Goal: Task Accomplishment & Management: Use online tool/utility

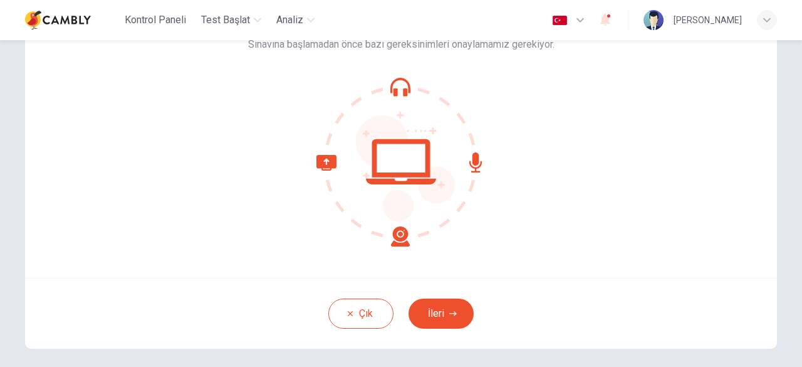
scroll to position [125, 0]
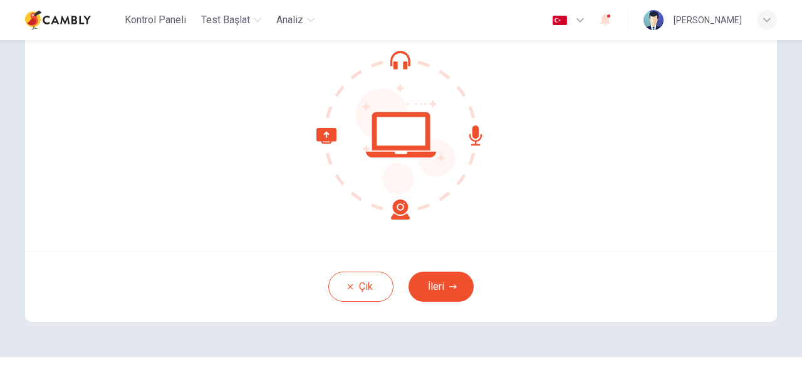
click at [396, 65] on icon at bounding box center [401, 134] width 169 height 169
click at [444, 286] on button "İleri" at bounding box center [441, 286] width 65 height 30
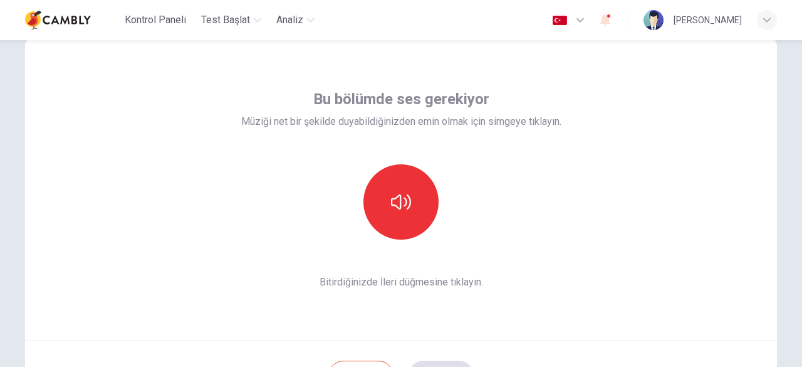
scroll to position [63, 0]
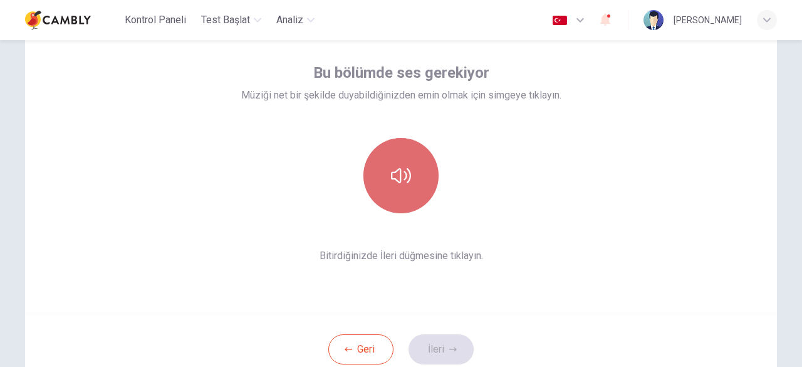
click at [399, 177] on icon "button" at bounding box center [401, 175] width 20 height 20
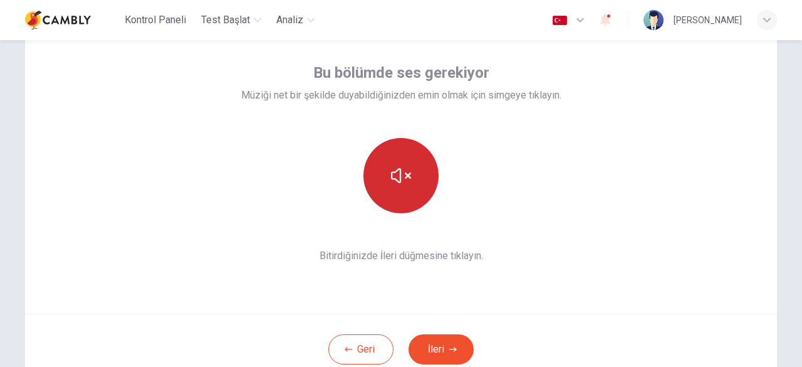
click at [418, 173] on button "button" at bounding box center [401, 175] width 75 height 75
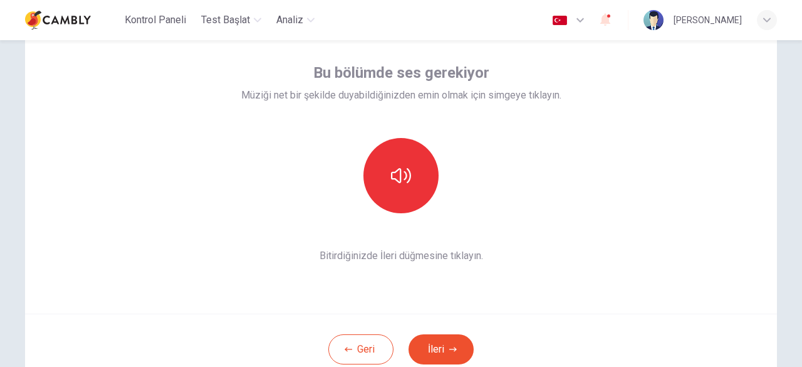
click at [438, 343] on button "İleri" at bounding box center [441, 349] width 65 height 30
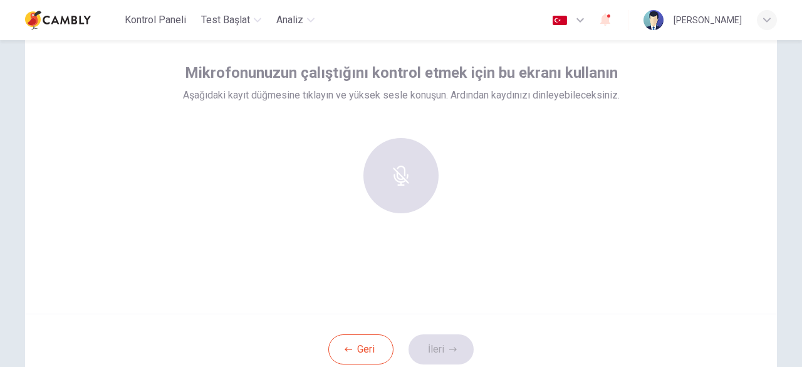
click at [380, 260] on div "Mikrofonunuzun çalıştığını kontrol etmek için bu ekranı kullanın Aşağıdaki kayı…" at bounding box center [401, 163] width 752 height 301
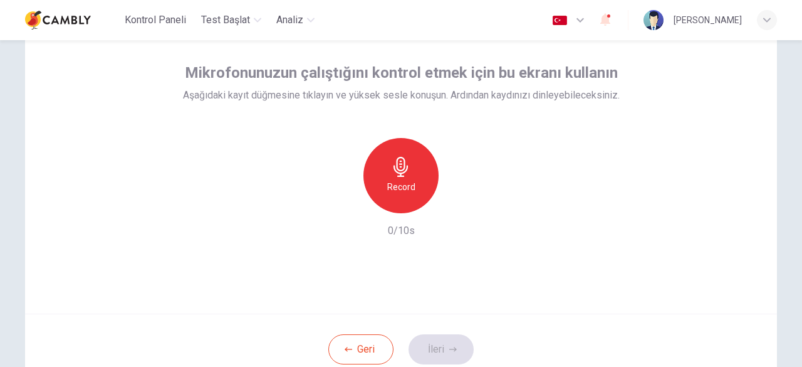
click at [409, 185] on h6 "Record" at bounding box center [401, 186] width 28 height 15
click at [457, 204] on icon "button" at bounding box center [459, 203] width 13 height 13
click at [338, 207] on icon "button" at bounding box center [343, 202] width 11 height 11
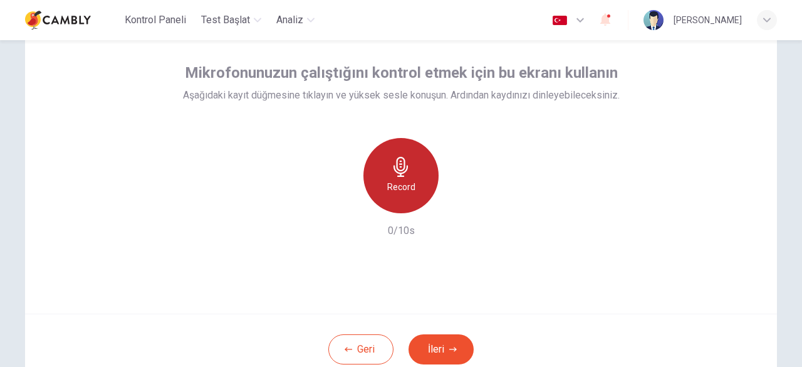
click at [411, 185] on h6 "Record" at bounding box center [401, 186] width 28 height 15
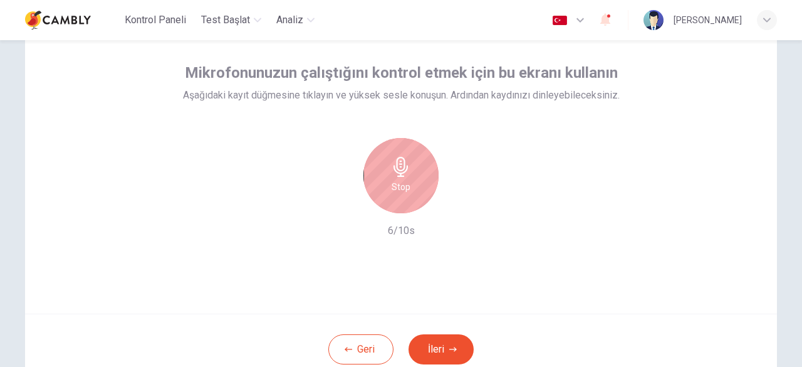
click at [401, 176] on icon "button" at bounding box center [401, 167] width 20 height 20
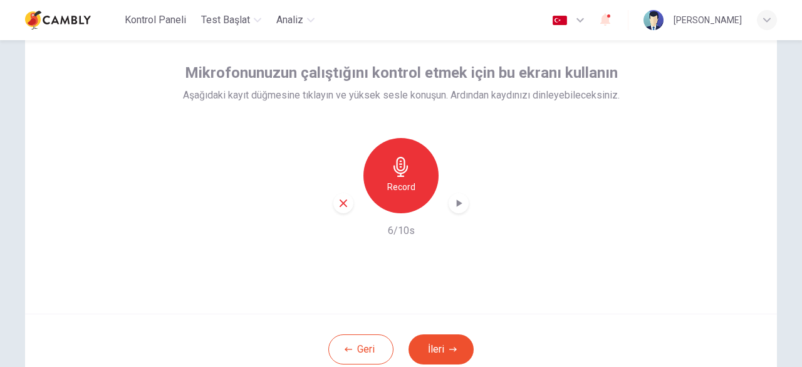
click at [459, 205] on icon "button" at bounding box center [459, 203] width 13 height 13
click at [340, 206] on icon "button" at bounding box center [343, 202] width 11 height 11
click at [444, 343] on button "İleri" at bounding box center [441, 349] width 65 height 30
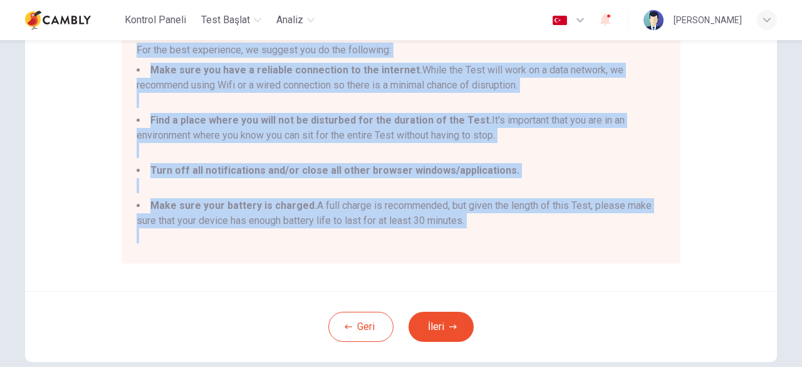
scroll to position [298, 0]
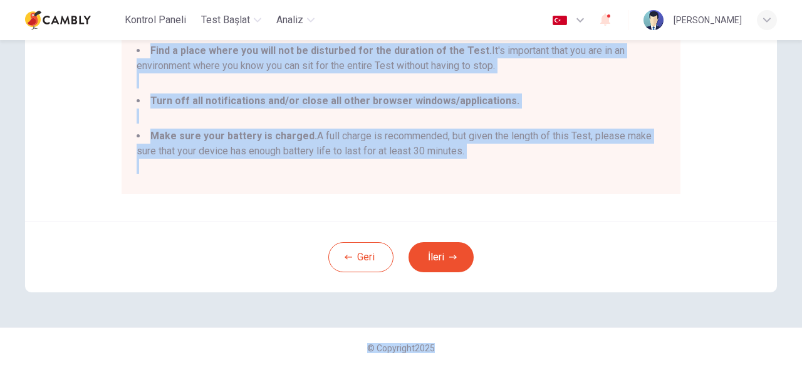
drag, startPoint x: 139, startPoint y: 121, endPoint x: 514, endPoint y: 156, distance: 376.5
click at [514, 156] on div "You are about to start a CEFR Speaking Test. Please read the document below bef…" at bounding box center [401, 28] width 529 height 301
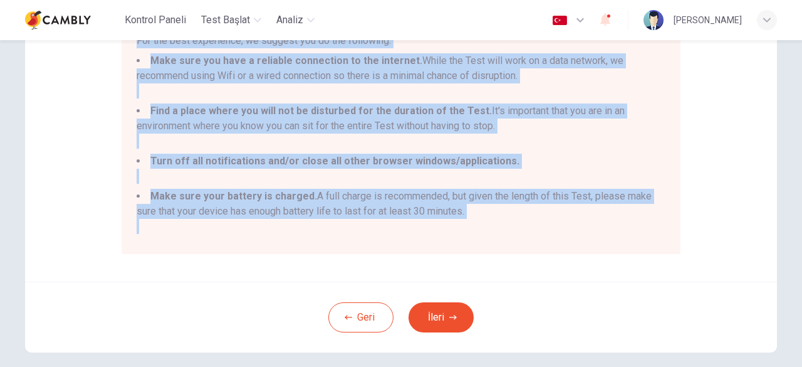
scroll to position [172, 0]
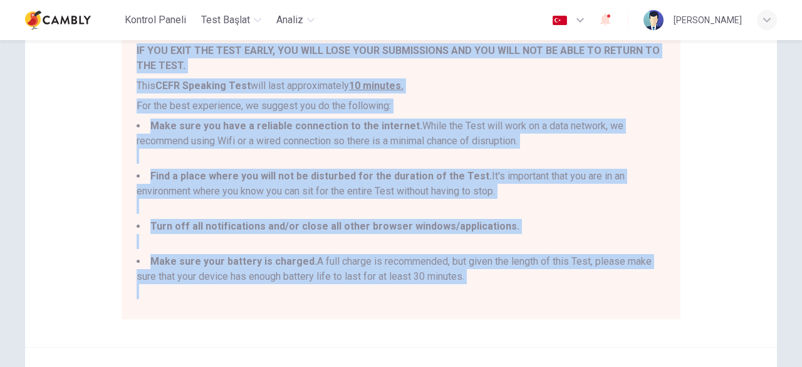
copy div "You are about to start a CEFR Speaking Test. Please read the document below bef…"
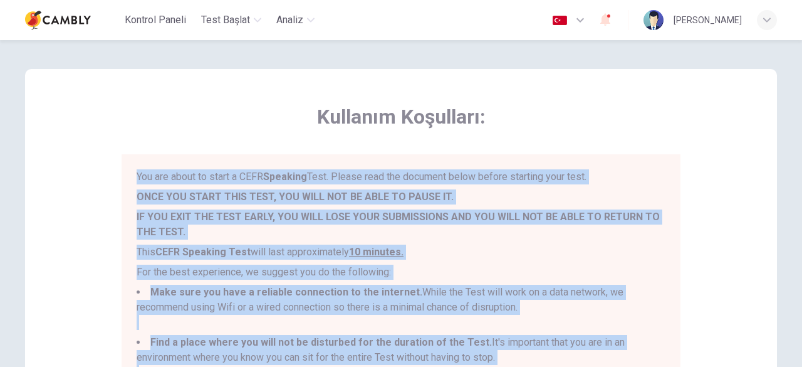
scroll to position [0, 0]
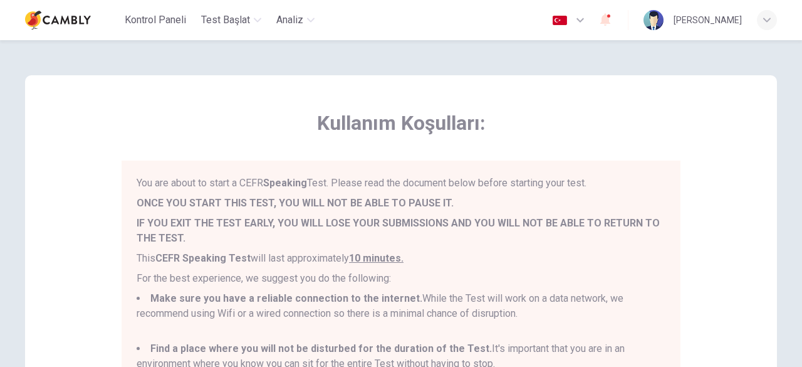
click at [584, 131] on span "Kullanım Koşulları:" at bounding box center [401, 122] width 559 height 25
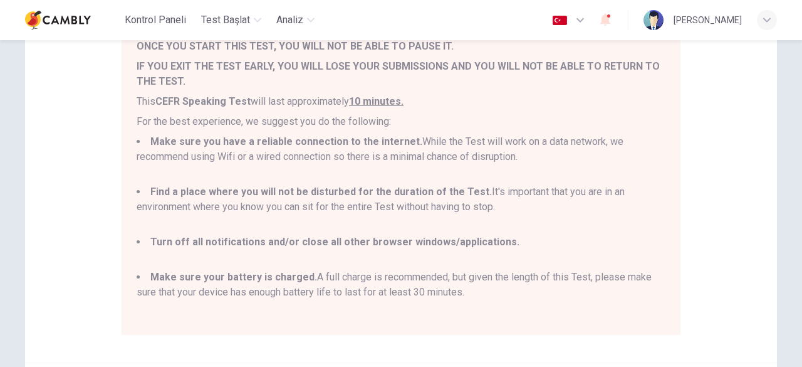
scroll to position [251, 0]
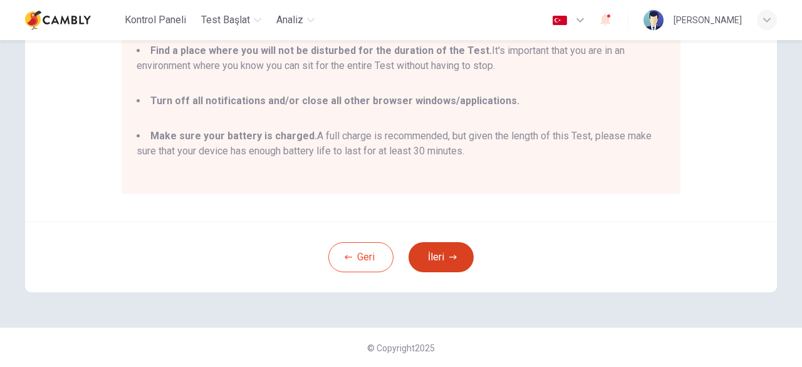
click at [444, 251] on button "İleri" at bounding box center [441, 257] width 65 height 30
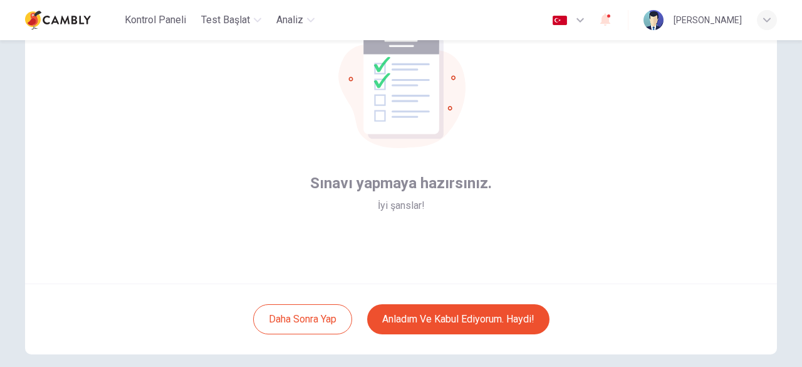
scroll to position [155, 0]
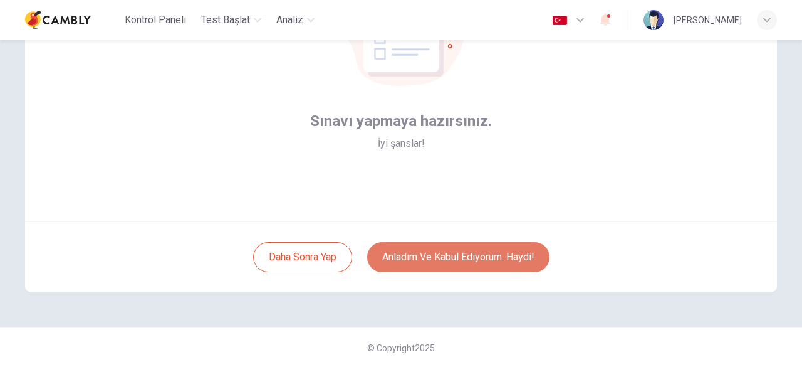
click at [445, 256] on button "Anladım ve kabul ediyorum. Haydi!" at bounding box center [458, 257] width 182 height 30
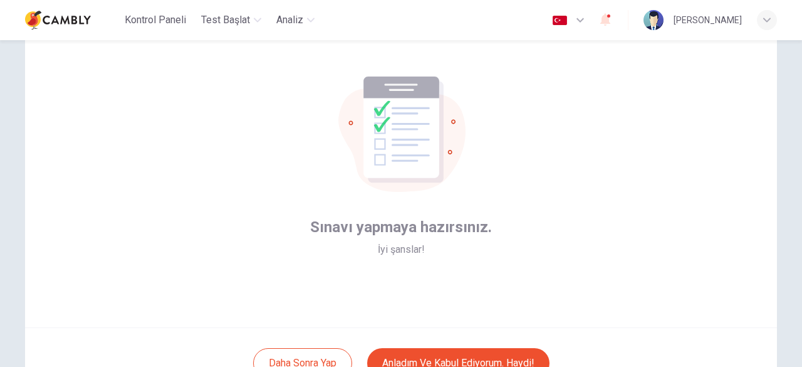
scroll to position [29, 0]
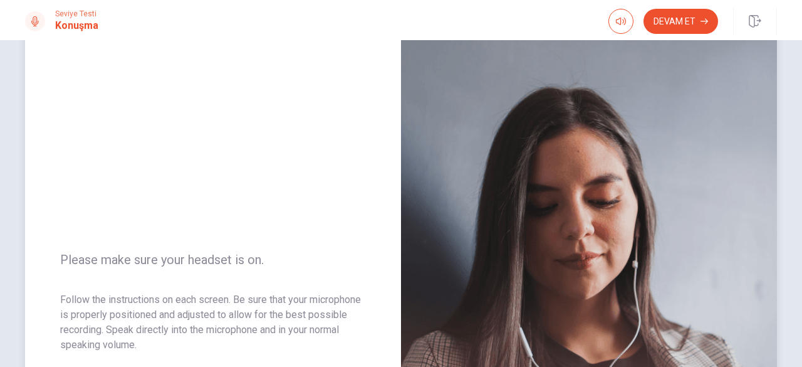
scroll to position [63, 0]
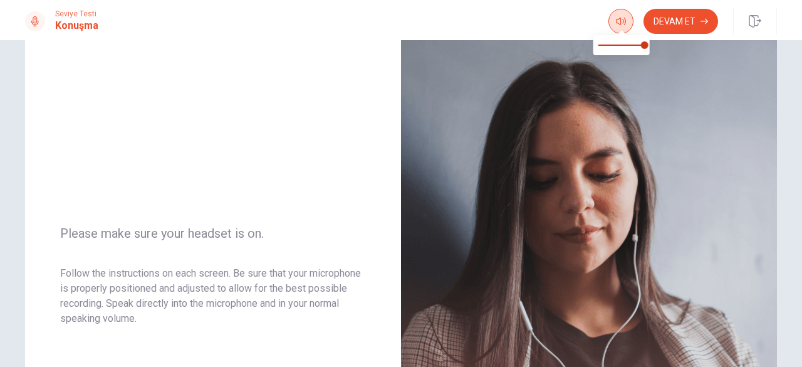
click at [623, 21] on icon "button" at bounding box center [621, 21] width 10 height 10
click at [623, 23] on icon "button" at bounding box center [621, 22] width 10 height 8
click at [678, 24] on button "Devam Et" at bounding box center [681, 21] width 75 height 25
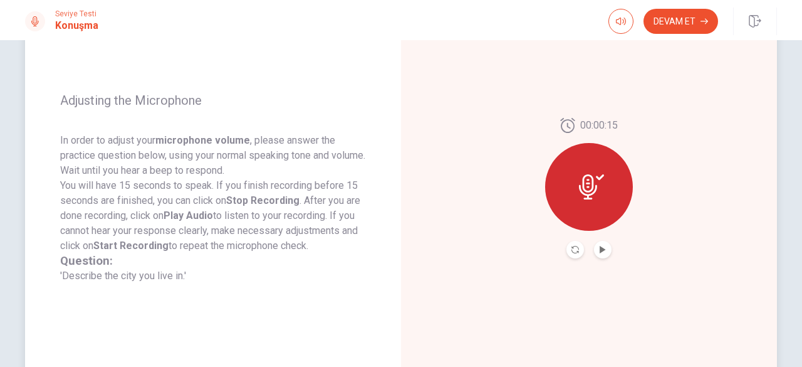
scroll to position [122, 0]
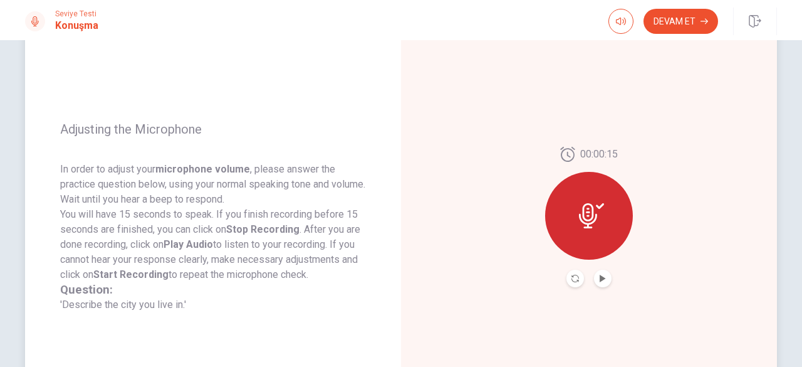
click at [587, 217] on icon at bounding box center [591, 215] width 25 height 25
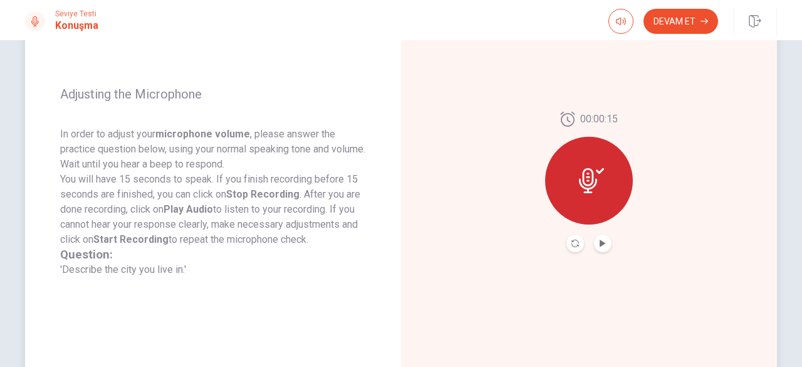
scroll to position [184, 0]
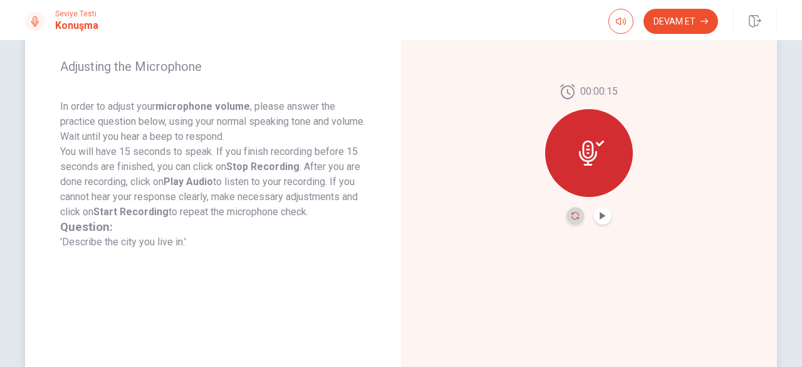
click at [573, 216] on icon "Record Again" at bounding box center [576, 216] width 8 height 8
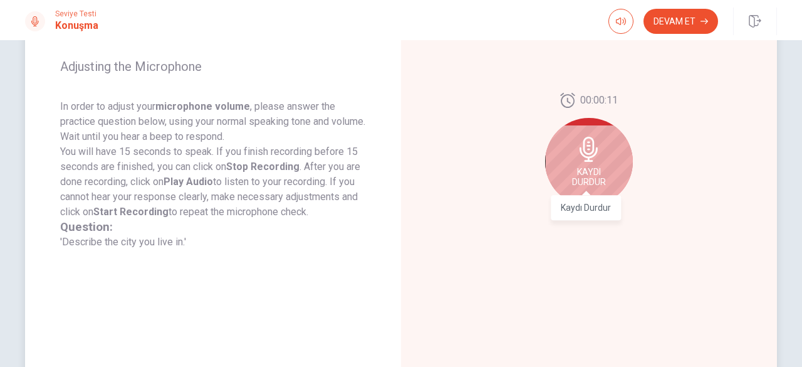
click at [588, 170] on span "Kaydı Durdur" at bounding box center [589, 177] width 34 height 20
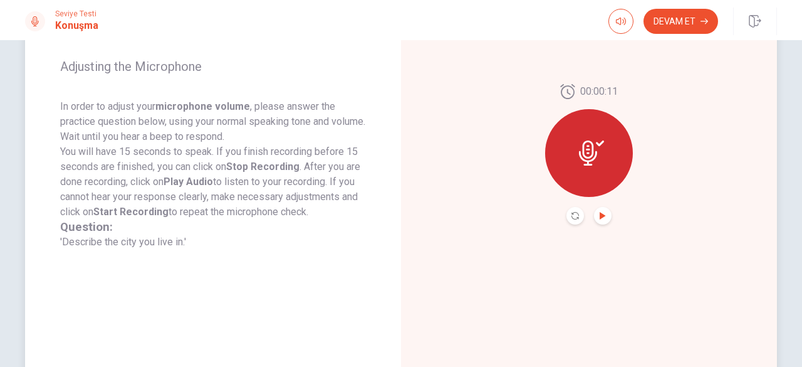
click at [600, 217] on icon "Play Audio" at bounding box center [603, 216] width 6 height 8
click at [572, 216] on icon "Record Again" at bounding box center [576, 216] width 8 height 8
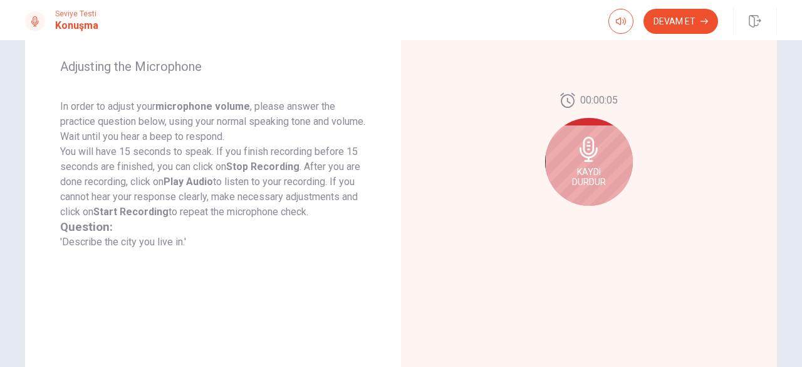
click at [588, 152] on icon at bounding box center [589, 149] width 18 height 25
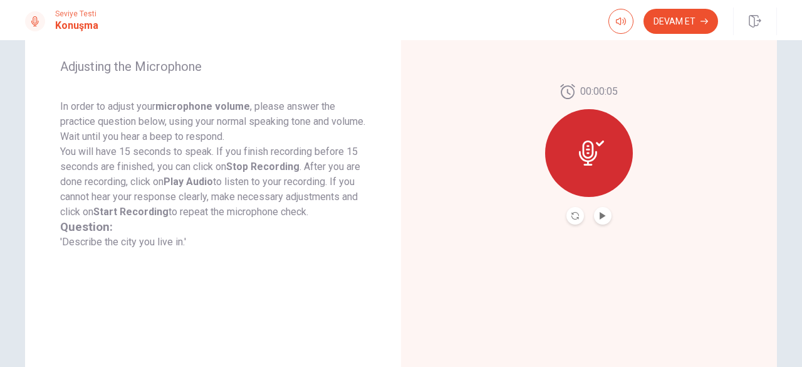
click at [605, 214] on button "Play Audio" at bounding box center [603, 216] width 18 height 18
click at [573, 218] on icon "Record Again" at bounding box center [576, 216] width 8 height 8
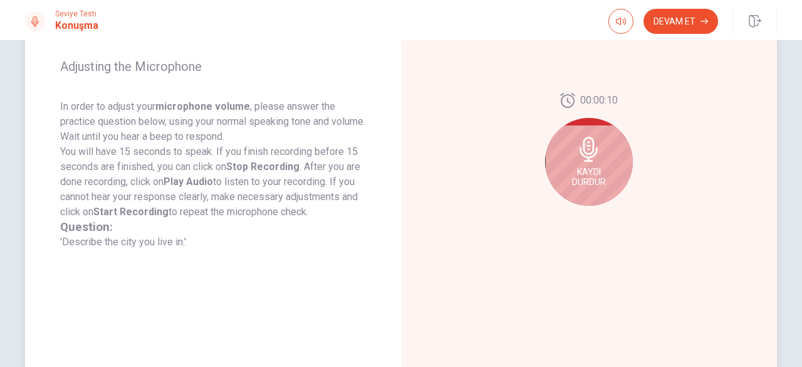
click at [596, 170] on span "Kaydı Durdur" at bounding box center [589, 177] width 34 height 20
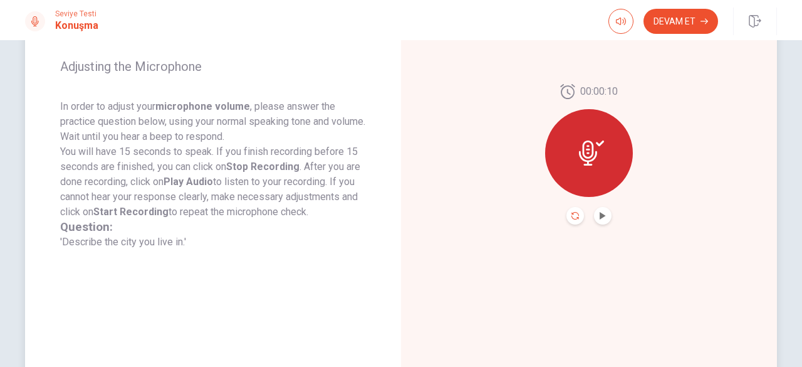
click at [574, 218] on icon "Record Again" at bounding box center [576, 216] width 8 height 8
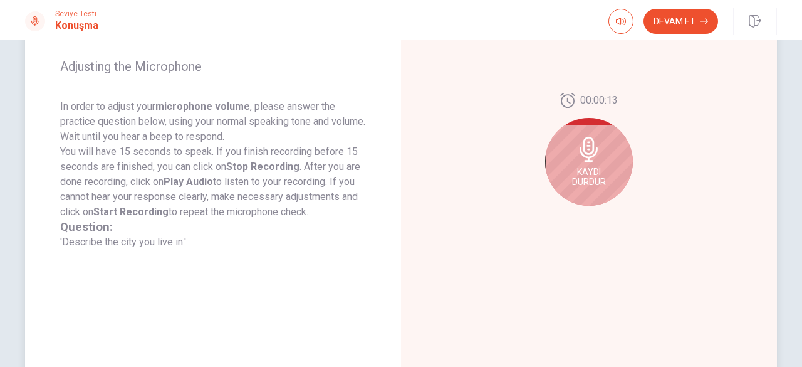
click at [585, 167] on span "Kaydı Durdur" at bounding box center [589, 177] width 34 height 20
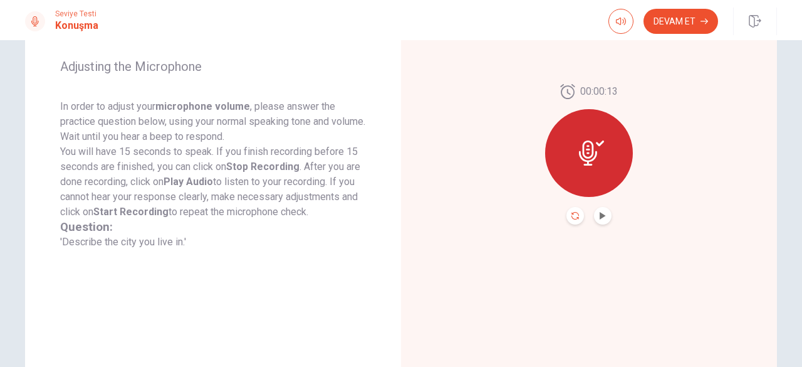
click at [573, 217] on icon "Record Again" at bounding box center [576, 216] width 8 height 8
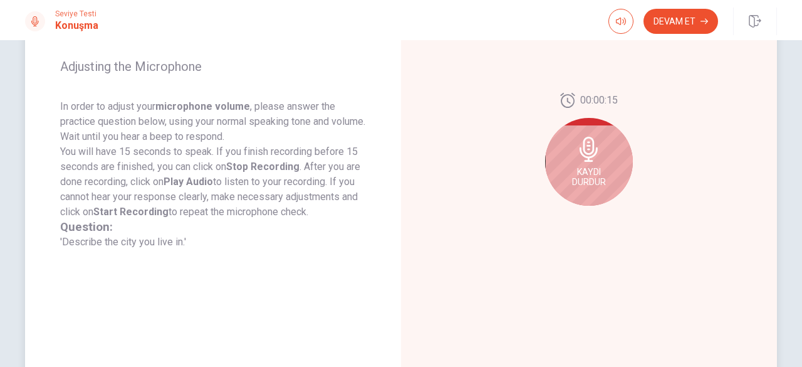
click at [592, 164] on div "Kaydı Durdur" at bounding box center [589, 162] width 88 height 88
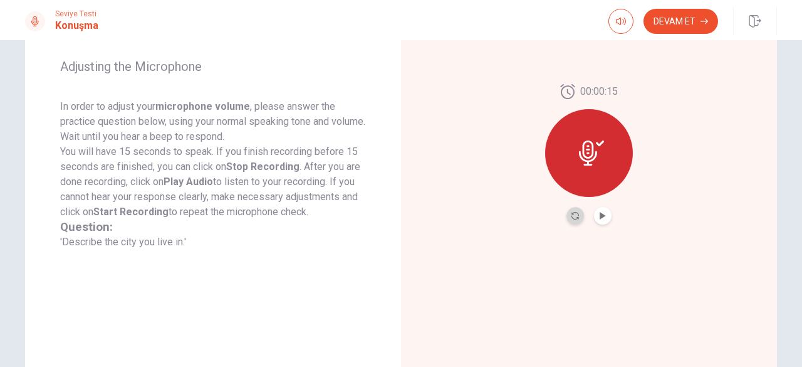
click at [576, 218] on button "Record Again" at bounding box center [576, 216] width 18 height 18
click at [600, 216] on icon "Play Audio" at bounding box center [603, 216] width 6 height 8
click at [576, 216] on button "Record Again" at bounding box center [576, 216] width 18 height 18
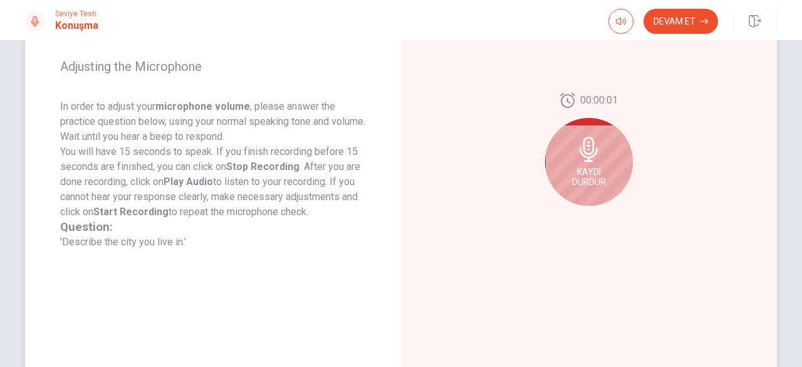
click at [582, 159] on icon at bounding box center [589, 149] width 25 height 25
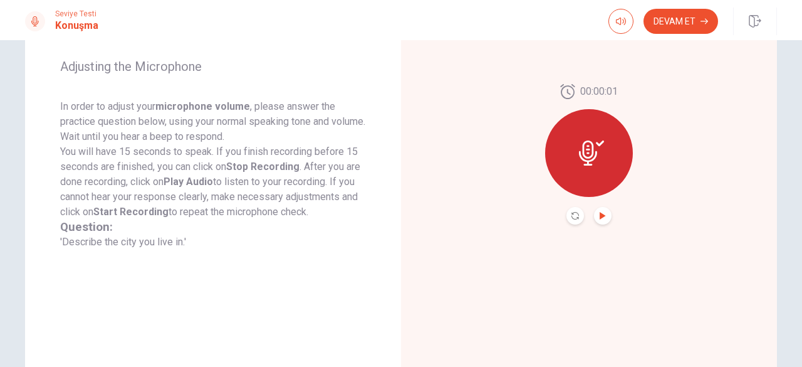
click at [602, 218] on icon "Play Audio" at bounding box center [603, 216] width 8 height 8
click at [572, 214] on icon "Record Again" at bounding box center [576, 216] width 8 height 8
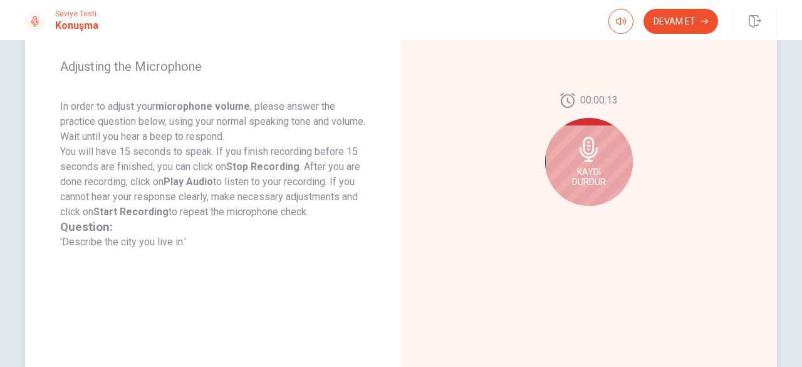
click at [593, 169] on span "Kaydı Durdur" at bounding box center [589, 177] width 34 height 20
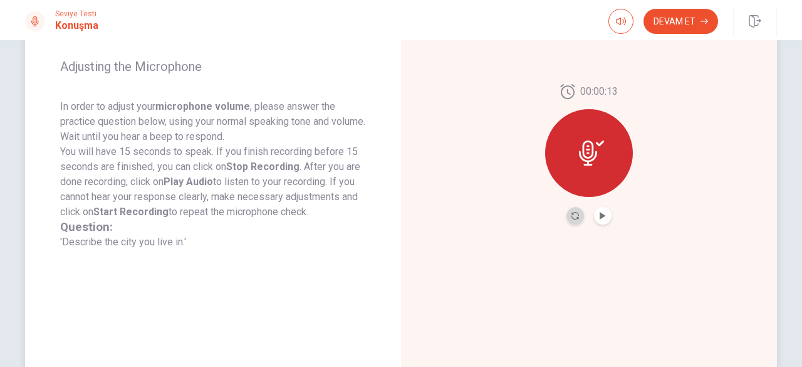
click at [577, 213] on button "Record Again" at bounding box center [576, 216] width 18 height 18
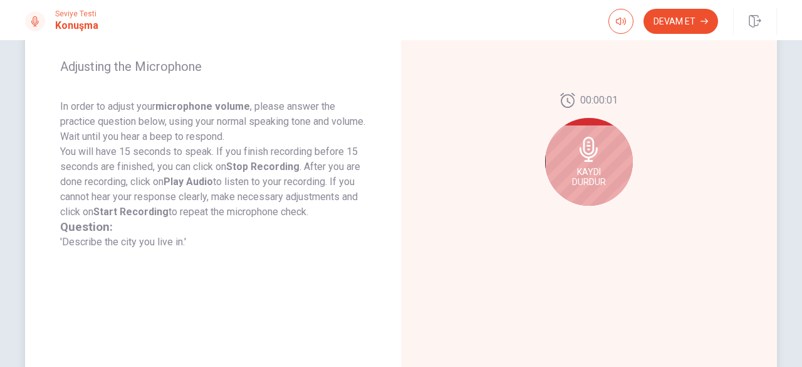
click at [601, 162] on div "Kaydı Durdur" at bounding box center [589, 162] width 88 height 88
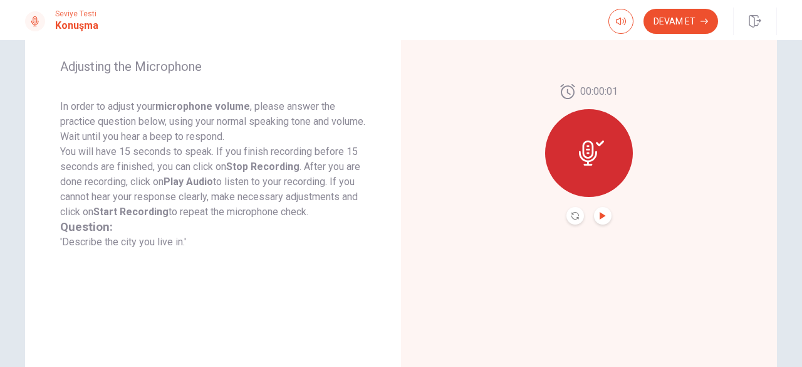
click at [602, 218] on icon "Play Audio" at bounding box center [603, 216] width 8 height 8
click at [681, 20] on button "Devam Et" at bounding box center [681, 21] width 75 height 25
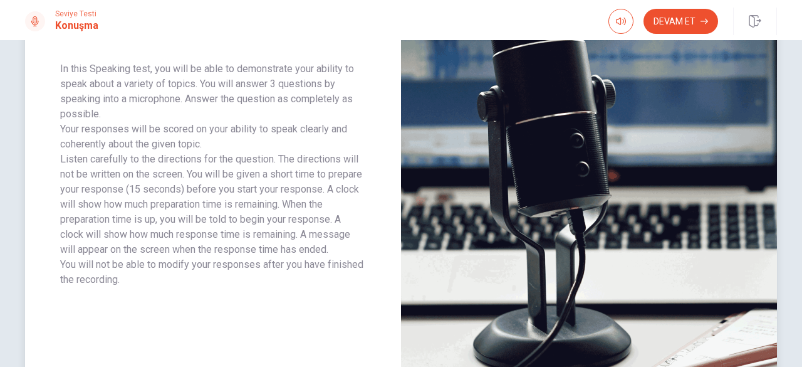
drag, startPoint x: 192, startPoint y: 156, endPoint x: 218, endPoint y: 170, distance: 29.5
click at [218, 170] on p "Listen carefully to the directions for the question. The directions will not be…" at bounding box center [213, 204] width 306 height 105
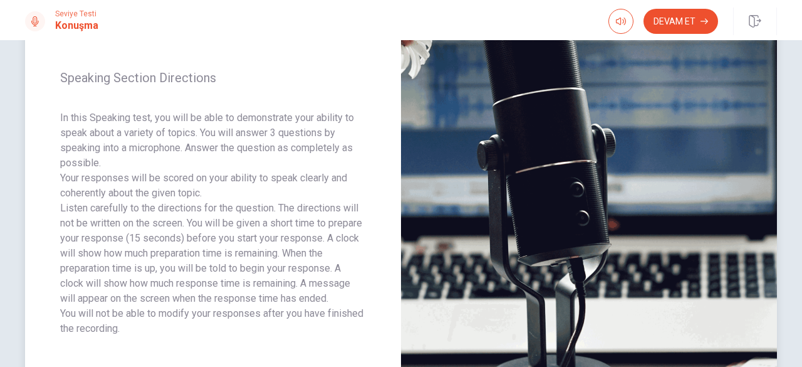
scroll to position [59, 0]
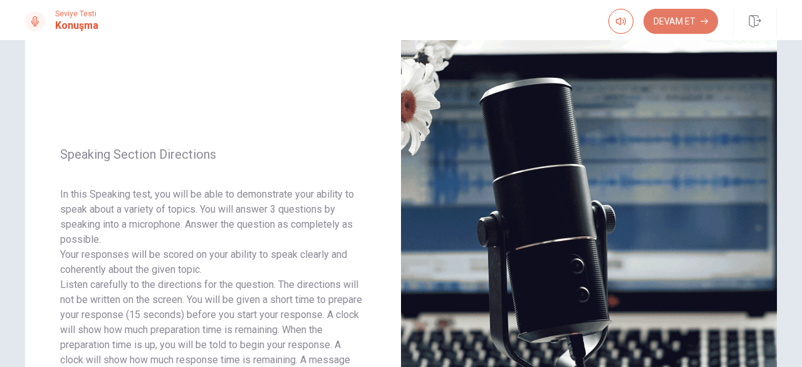
click at [674, 22] on button "Devam Et" at bounding box center [681, 21] width 75 height 25
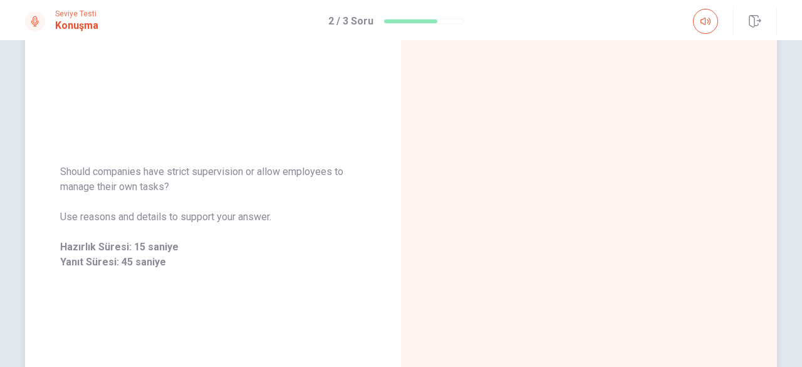
scroll to position [120, 0]
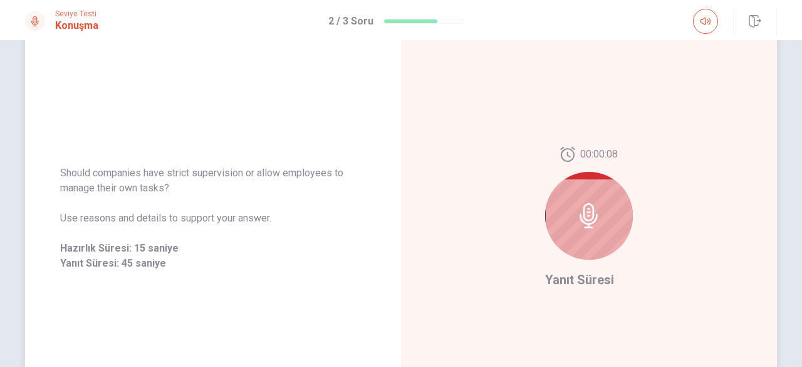
click at [583, 223] on icon at bounding box center [589, 215] width 18 height 25
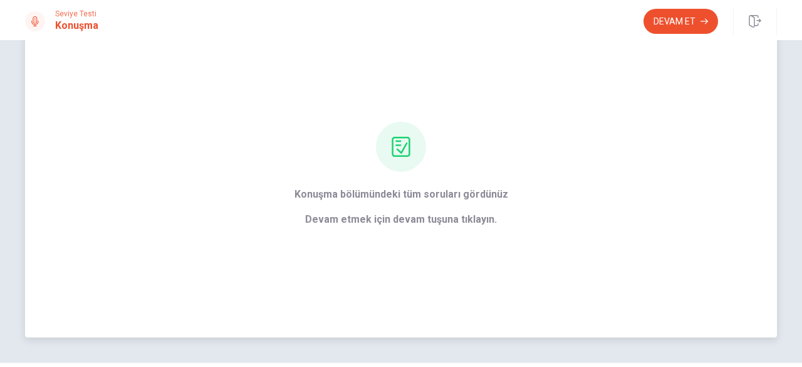
scroll to position [26, 0]
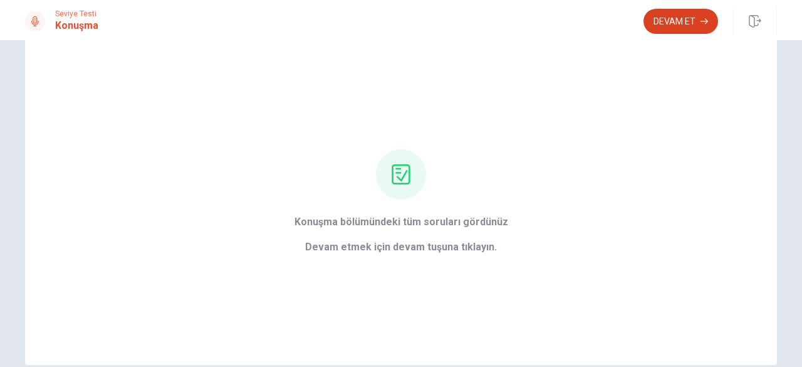
click at [683, 20] on button "Devam Et" at bounding box center [681, 21] width 75 height 25
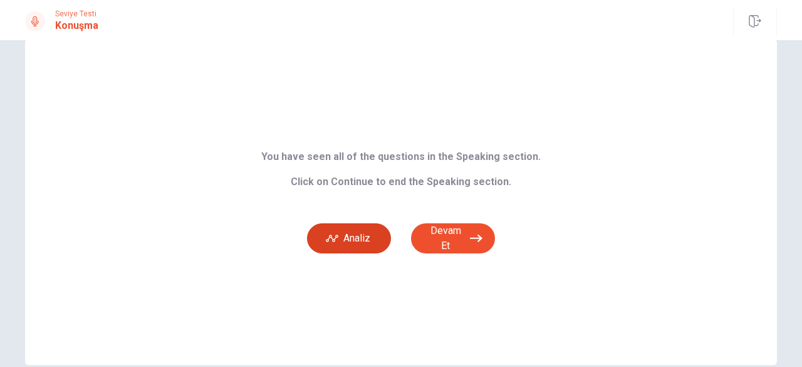
click at [349, 242] on button "Analiz" at bounding box center [349, 238] width 84 height 30
